Goal: Task Accomplishment & Management: Use online tool/utility

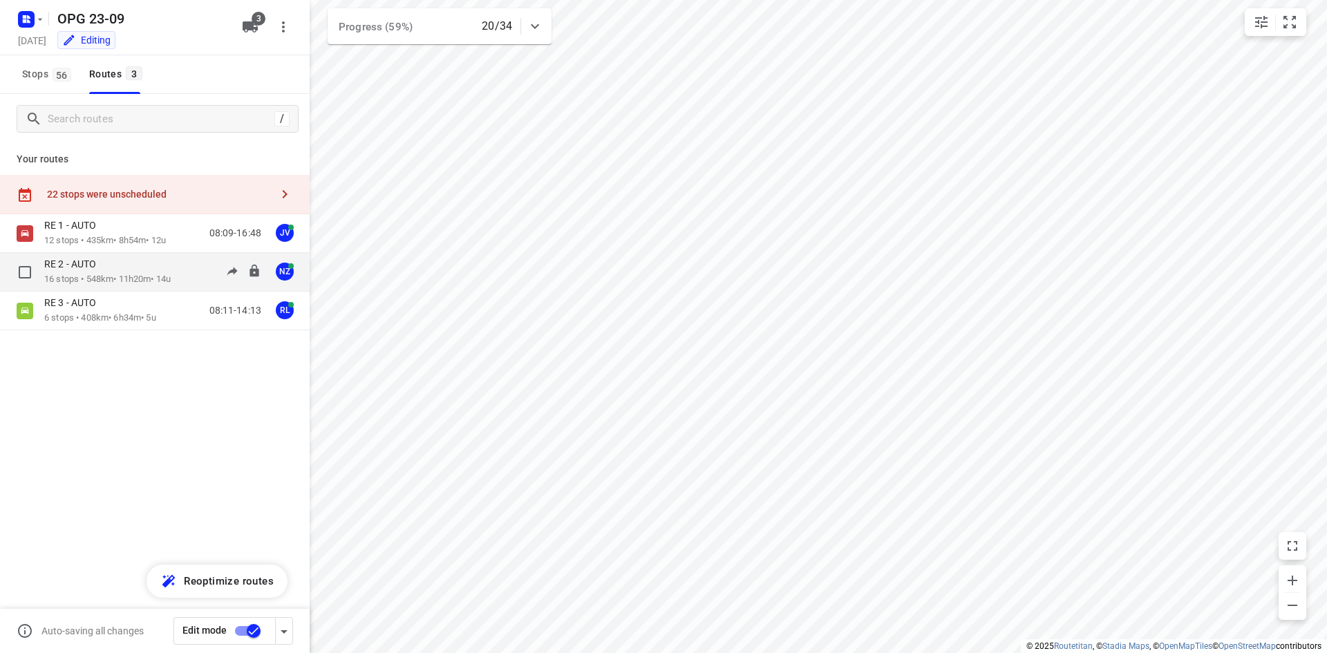
click at [171, 285] on p "16 stops • 548km • 11h20m • 14u" at bounding box center [107, 279] width 126 height 13
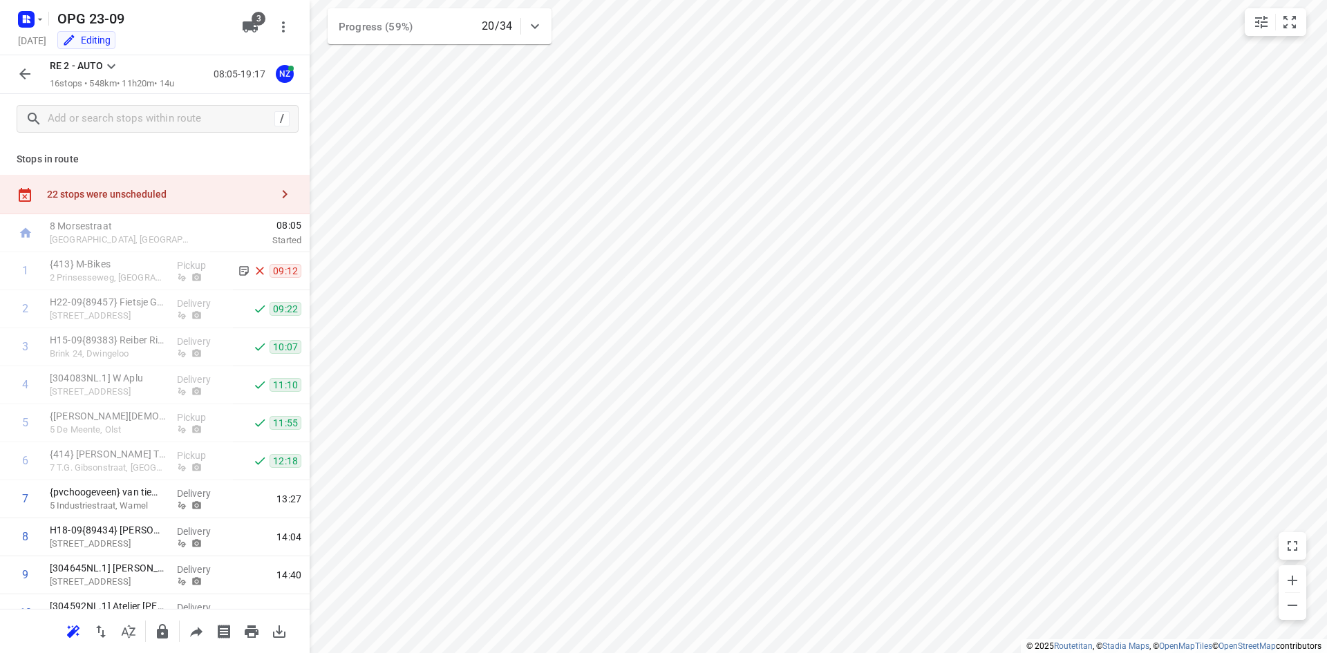
click at [27, 77] on icon "button" at bounding box center [25, 74] width 17 height 17
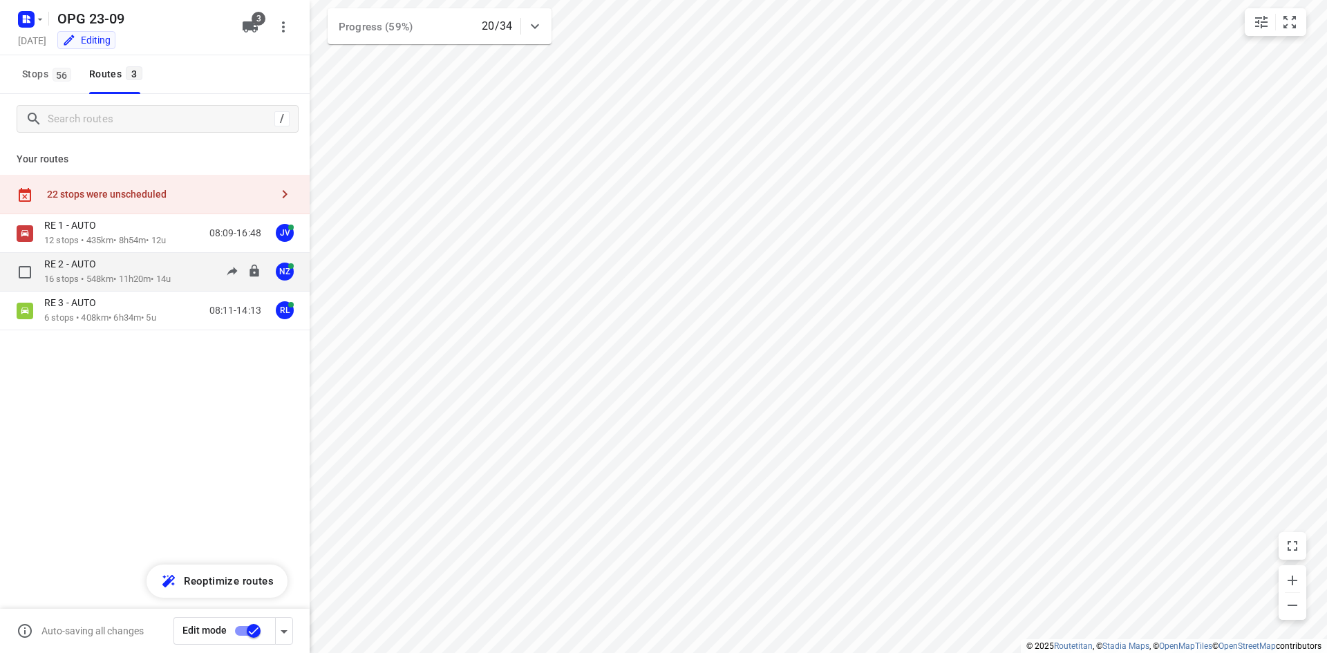
click at [129, 278] on p "16 stops • 548km • 11h20m • 14u" at bounding box center [107, 279] width 126 height 13
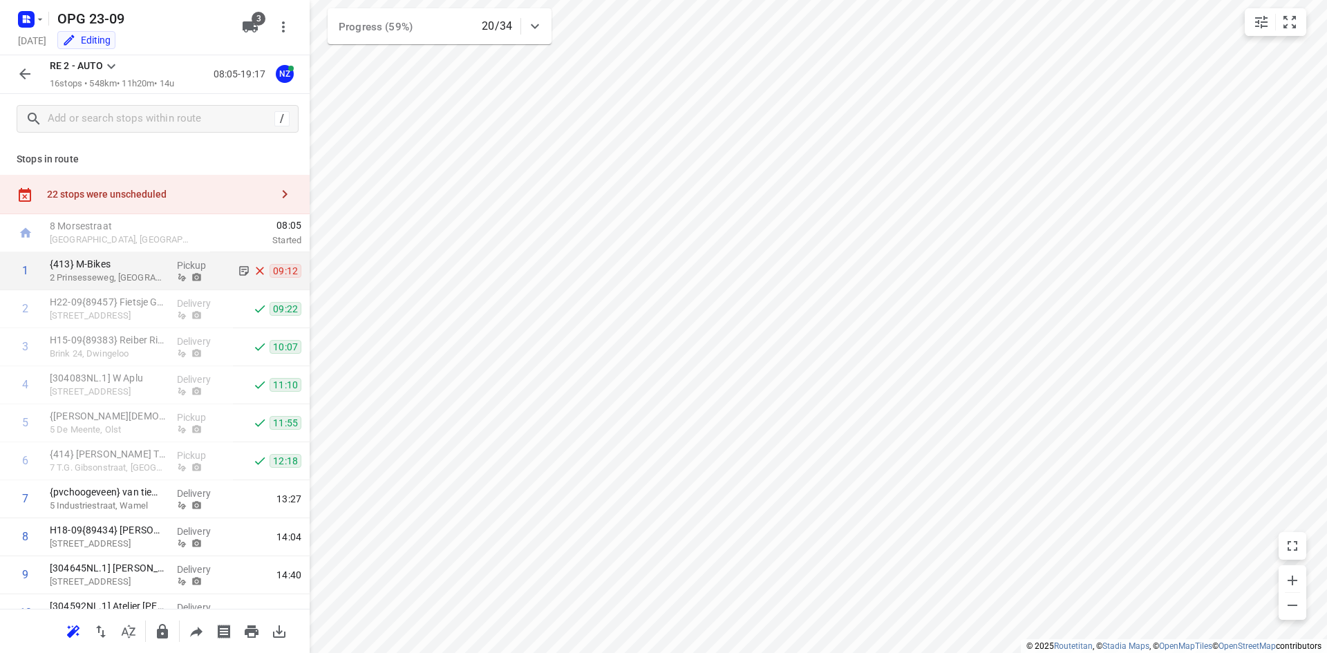
click at [30, 269] on div "1" at bounding box center [22, 271] width 44 height 38
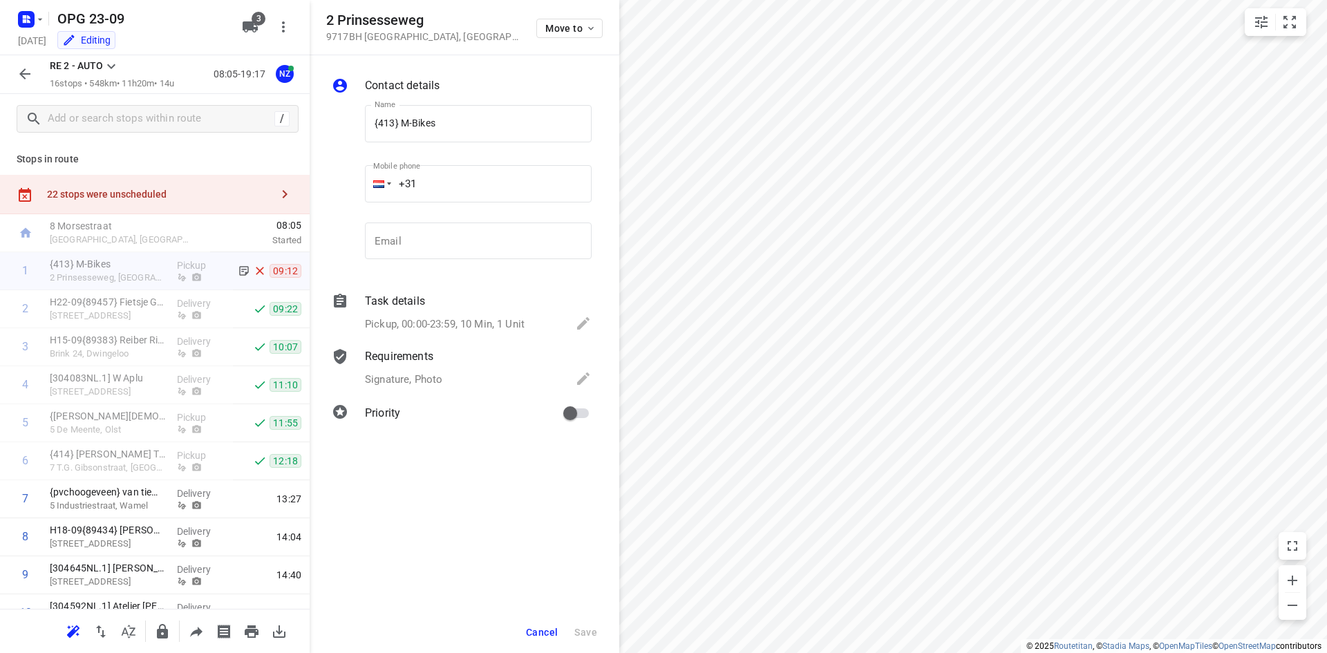
click at [578, 39] on div "Move to" at bounding box center [569, 27] width 66 height 30
click at [582, 26] on span "Move to" at bounding box center [570, 28] width 51 height 11
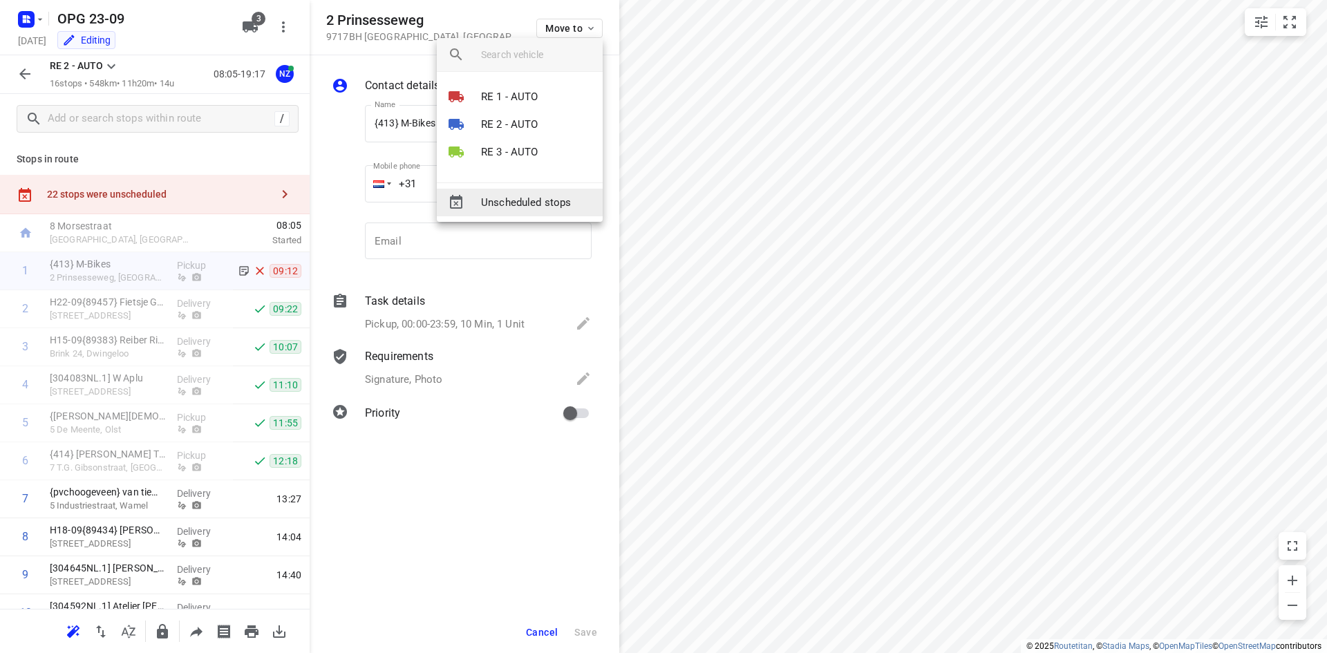
click at [498, 203] on span "Unscheduled stops" at bounding box center [536, 203] width 111 height 16
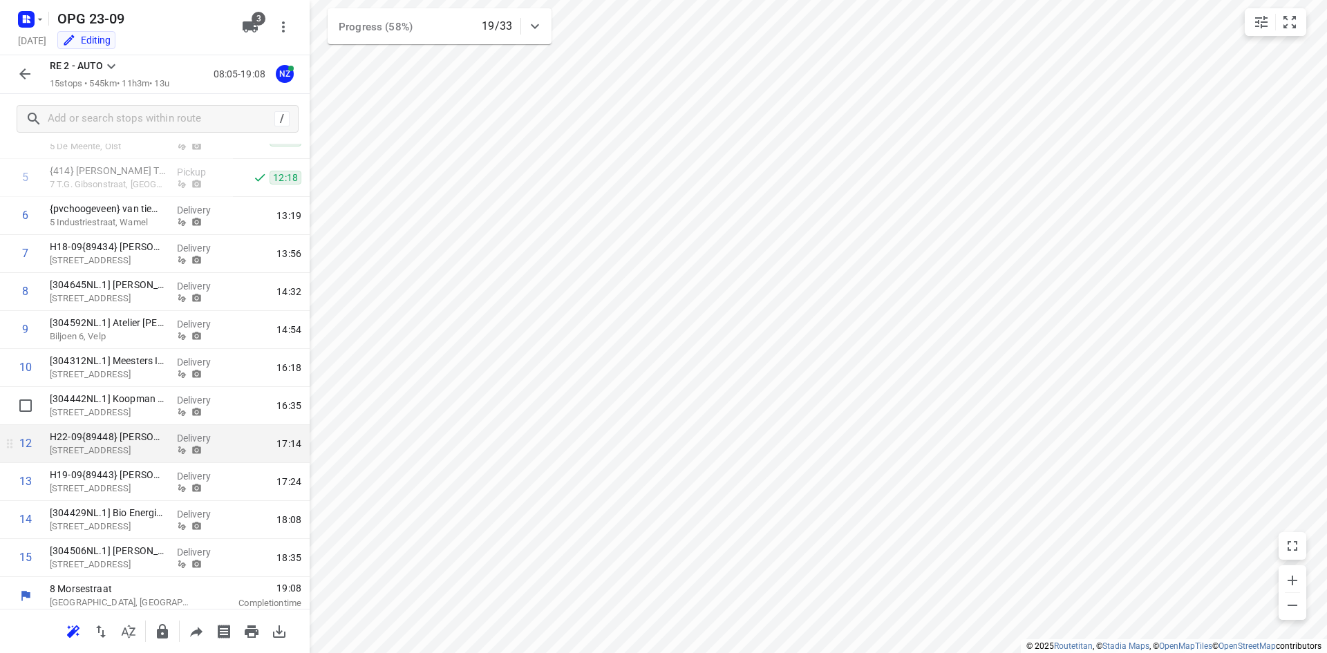
scroll to position [252, 0]
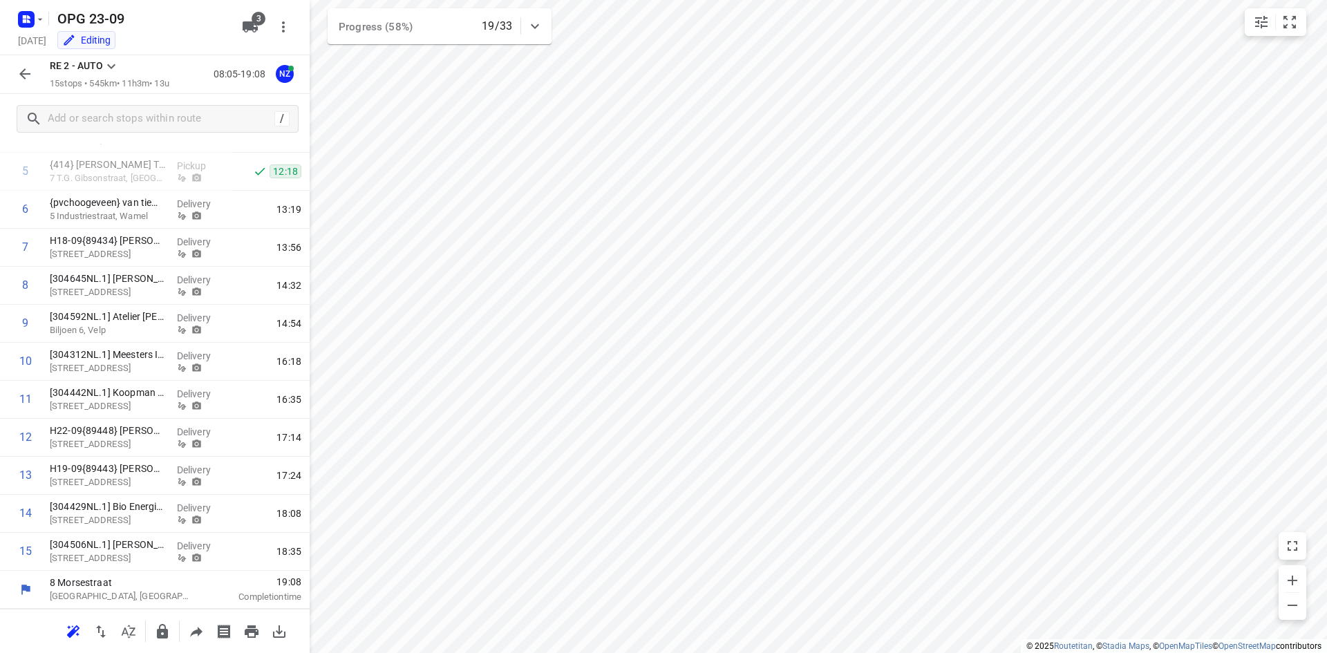
click at [24, 61] on button "button" at bounding box center [25, 74] width 28 height 28
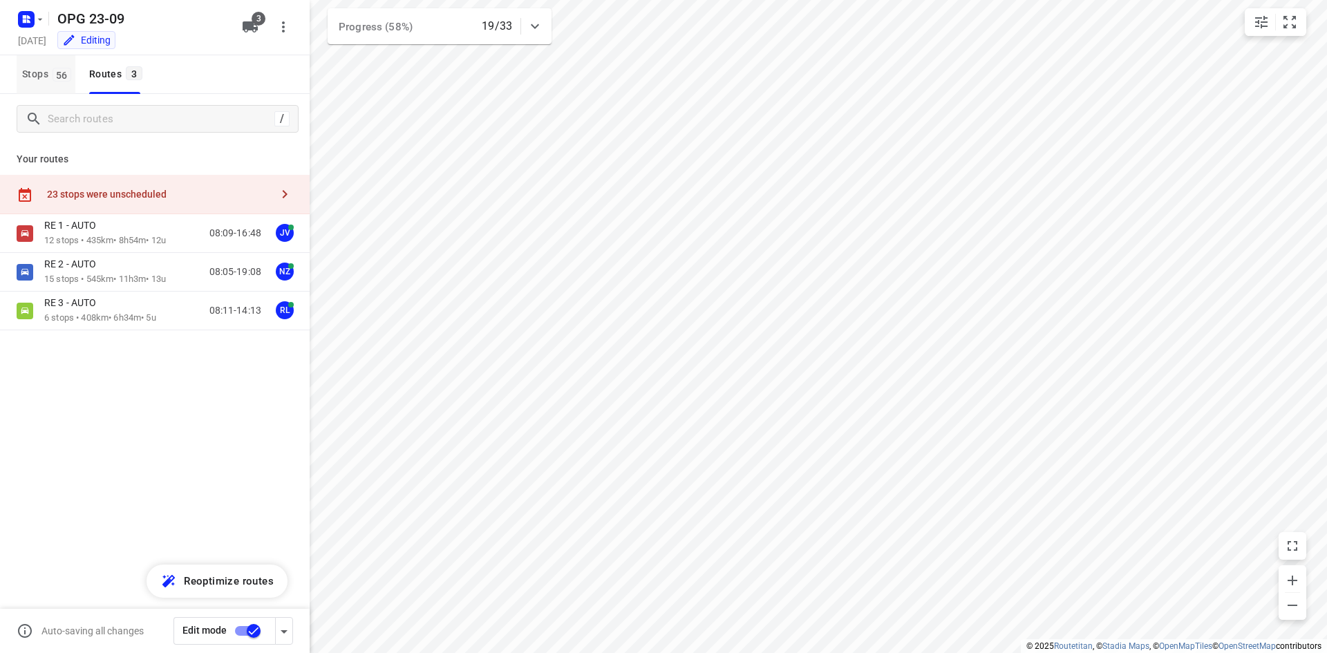
click at [41, 75] on span "Stops 56" at bounding box center [48, 74] width 53 height 17
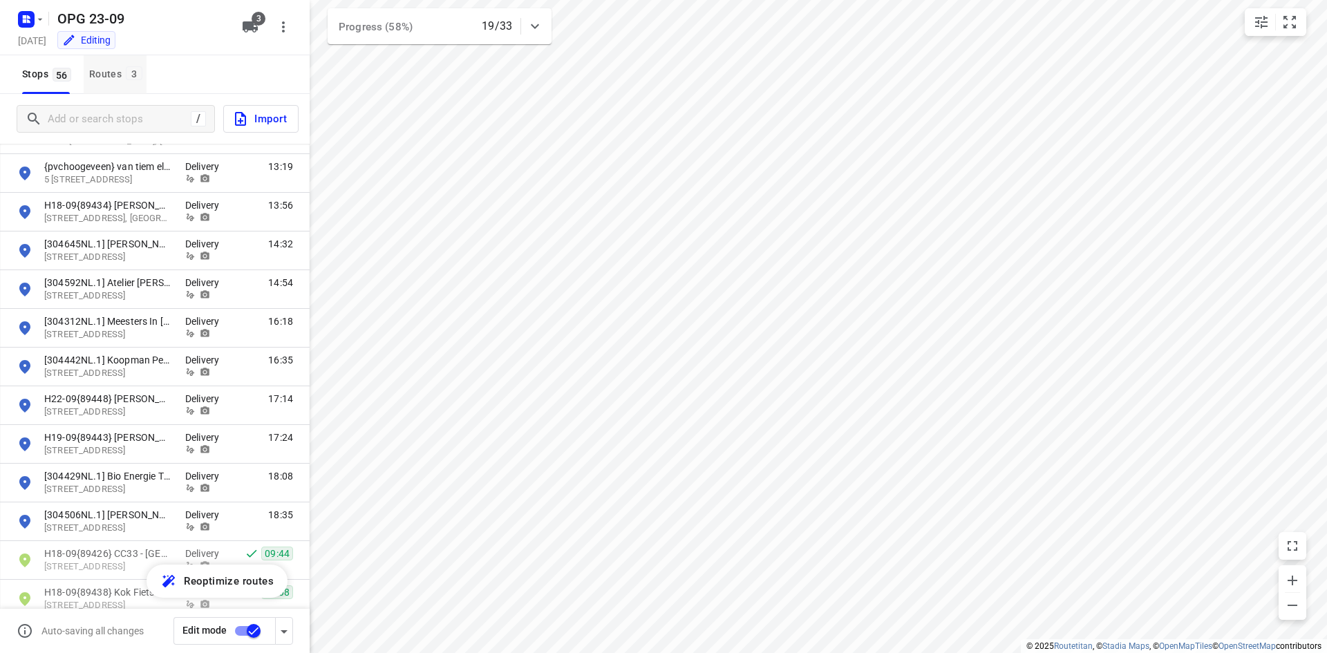
scroll to position [1559, 0]
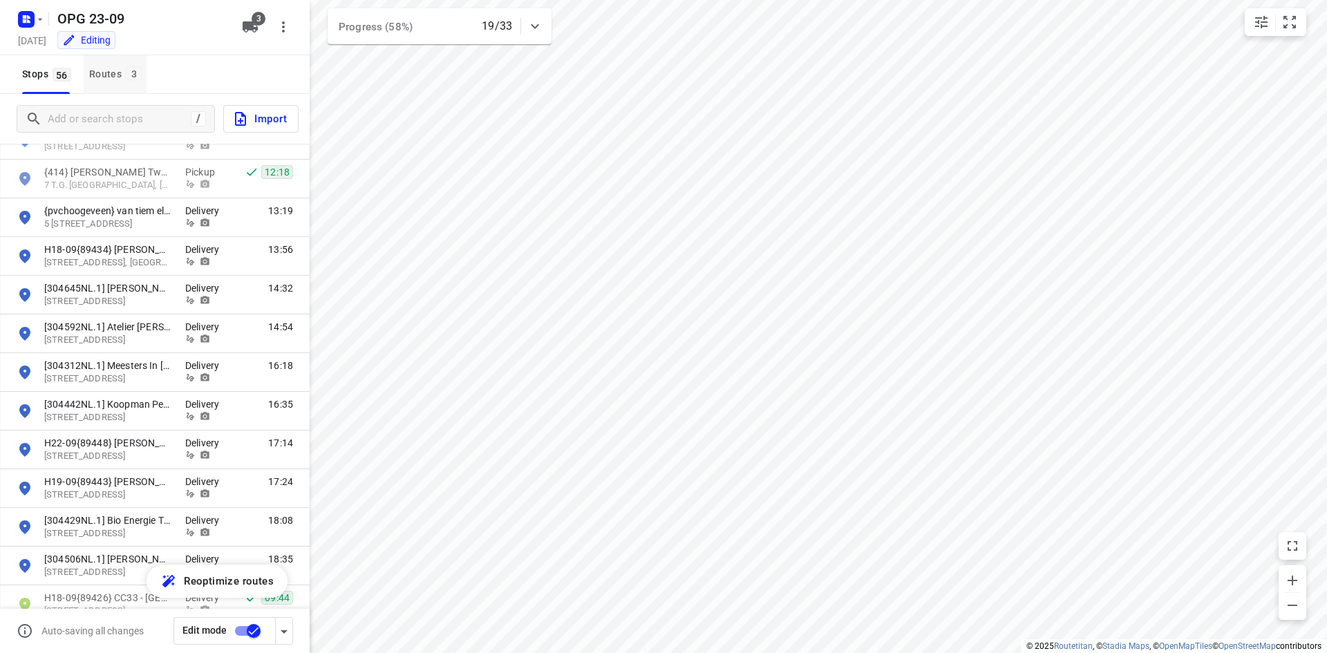
click at [118, 70] on div "Routes 3" at bounding box center [117, 74] width 57 height 17
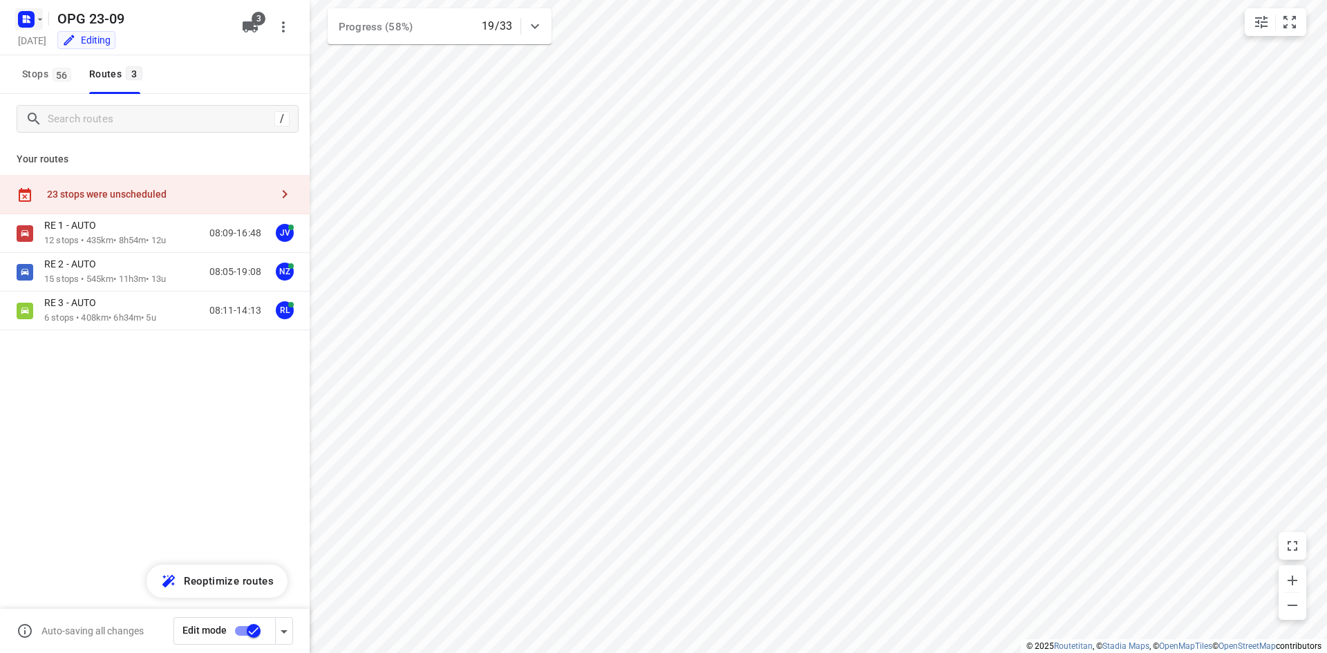
click at [21, 16] on rect "button" at bounding box center [26, 19] width 17 height 17
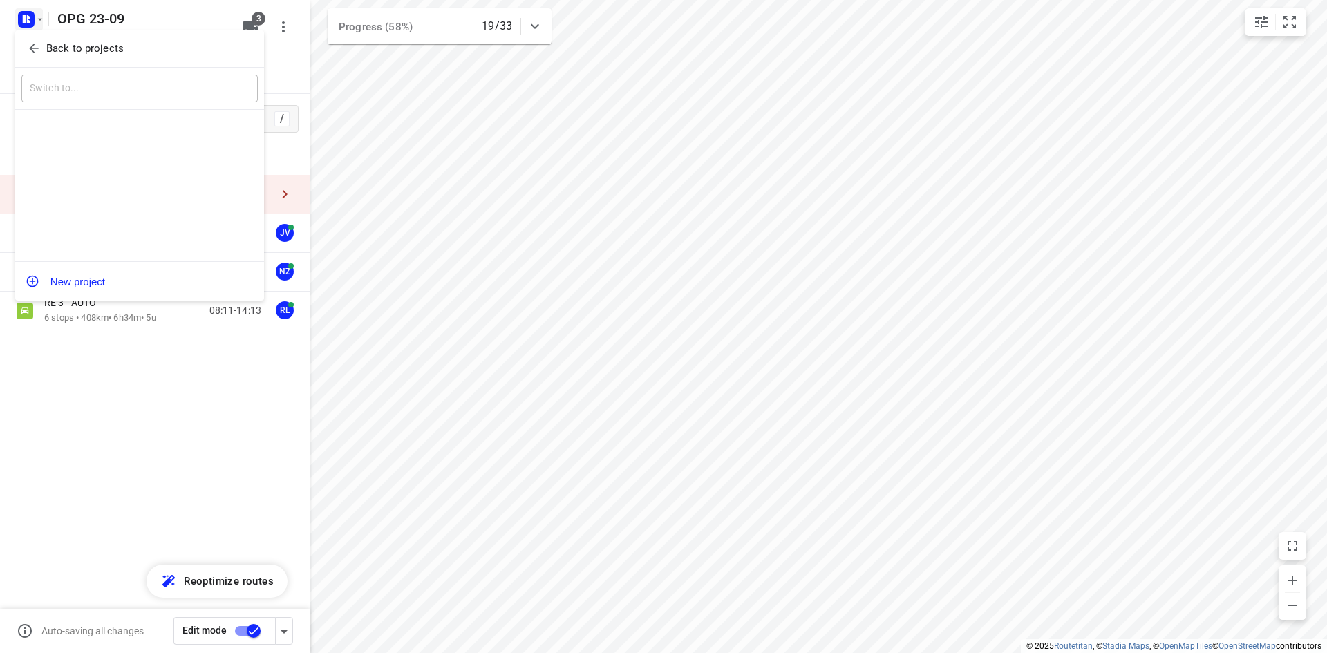
click at [53, 55] on p "Back to projects" at bounding box center [84, 49] width 77 height 16
